Goal: Obtain resource: Download file/media

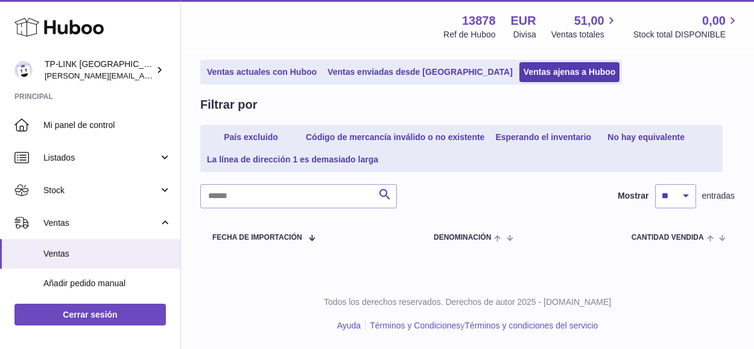
drag, startPoint x: 170, startPoint y: 189, endPoint x: 131, endPoint y: 214, distance: 46.4
click at [170, 189] on link "Stock" at bounding box center [90, 190] width 180 height 33
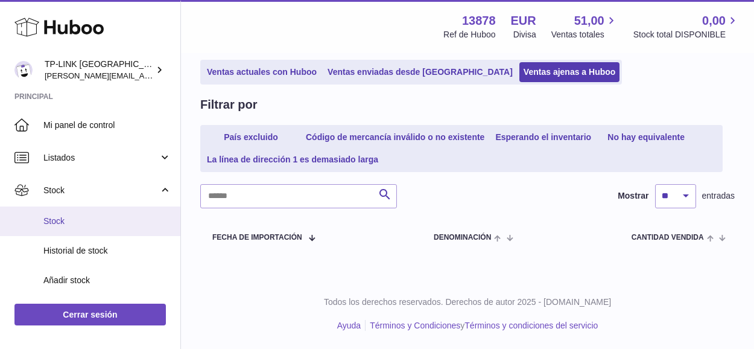
click at [84, 220] on span "Stock" at bounding box center [107, 220] width 128 height 11
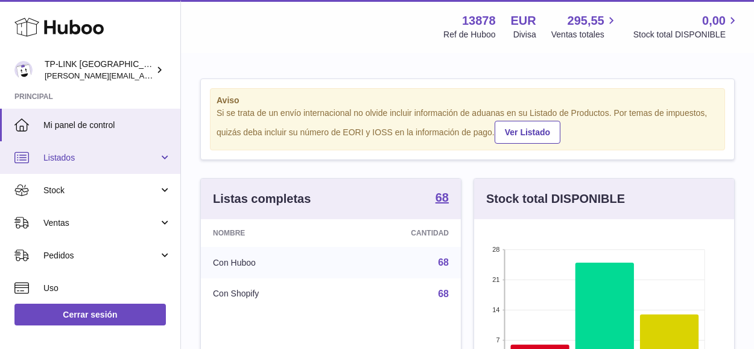
click at [163, 160] on link "Listados" at bounding box center [90, 157] width 180 height 33
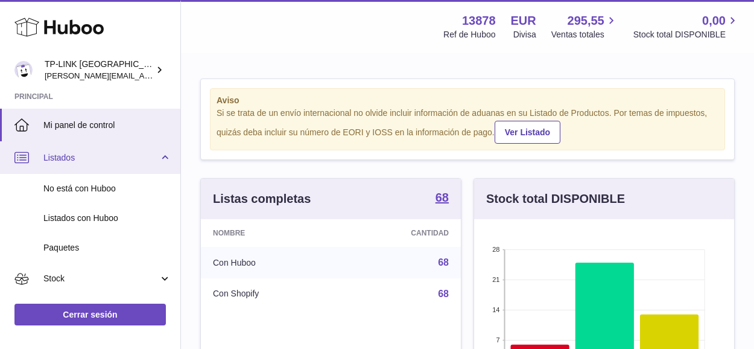
click at [168, 156] on link "Listados" at bounding box center [90, 157] width 180 height 33
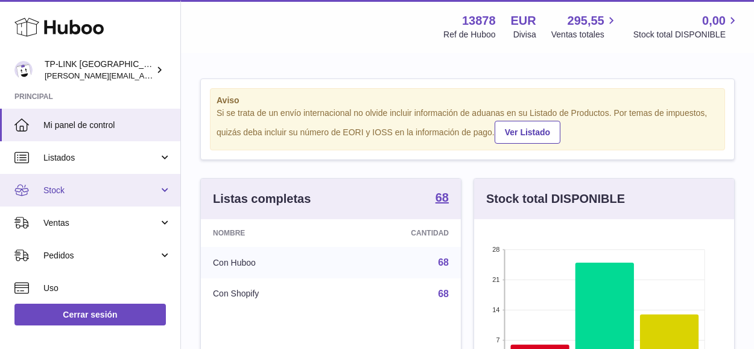
click at [93, 194] on span "Stock" at bounding box center [100, 190] width 115 height 11
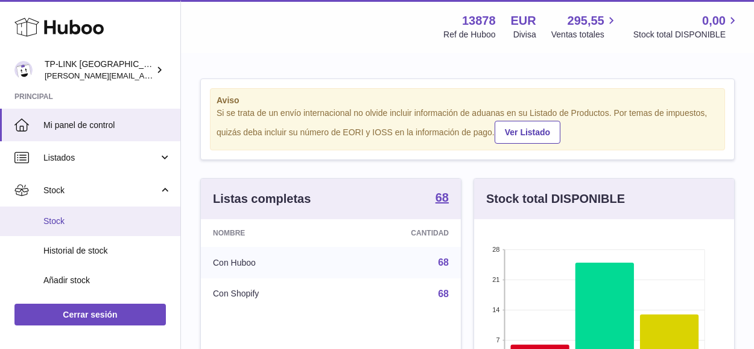
click at [98, 221] on span "Stock" at bounding box center [107, 220] width 128 height 11
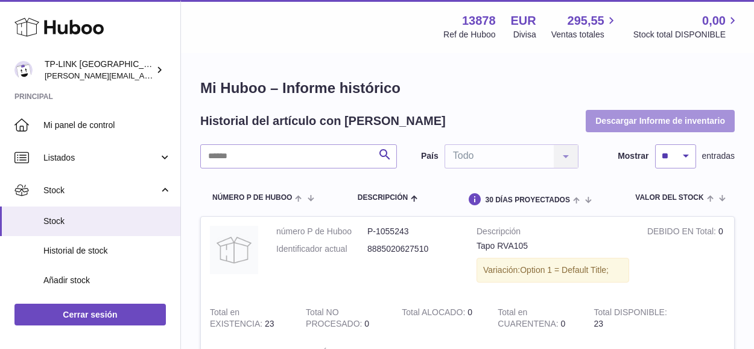
click at [671, 116] on button "Descargar Informe de inventario" at bounding box center [660, 121] width 149 height 22
